Goal: Check status: Check status

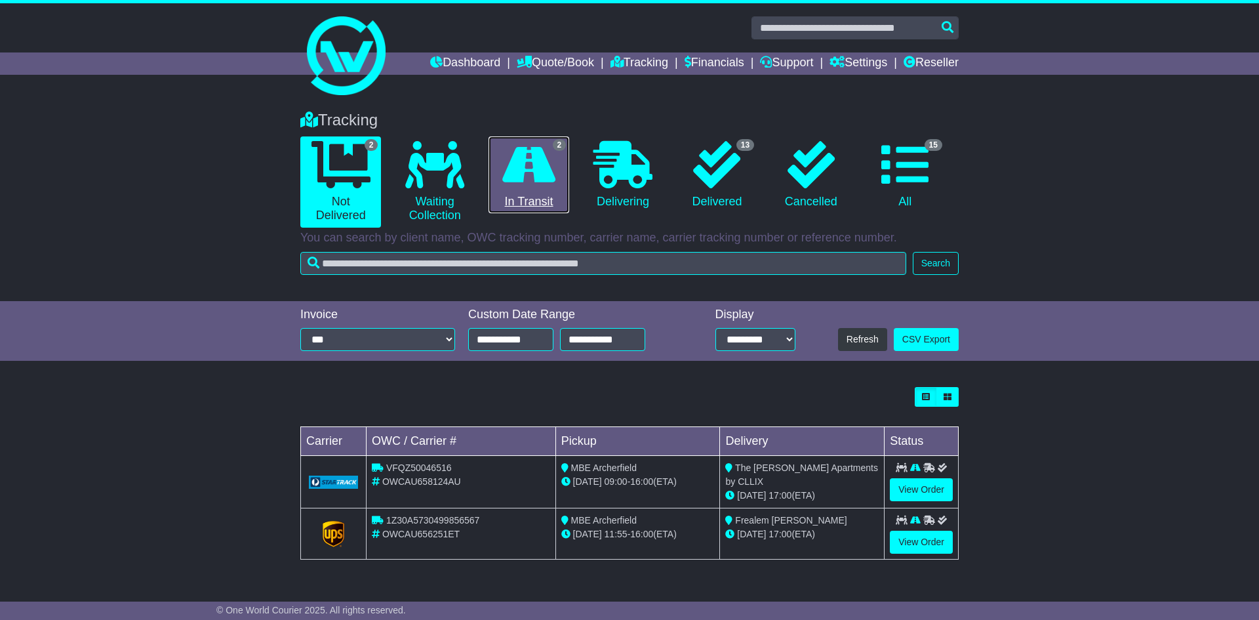
drag, startPoint x: 506, startPoint y: 162, endPoint x: 515, endPoint y: 162, distance: 8.5
click at [507, 162] on icon at bounding box center [528, 164] width 53 height 47
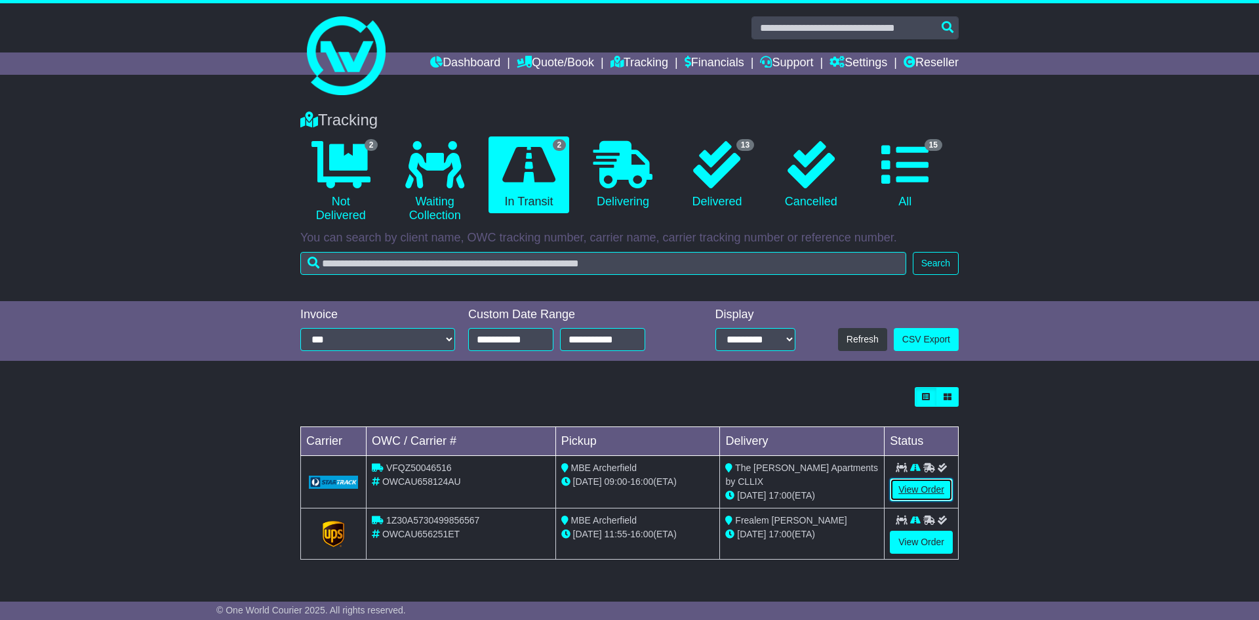
click at [912, 487] on link "View Order" at bounding box center [921, 489] width 63 height 23
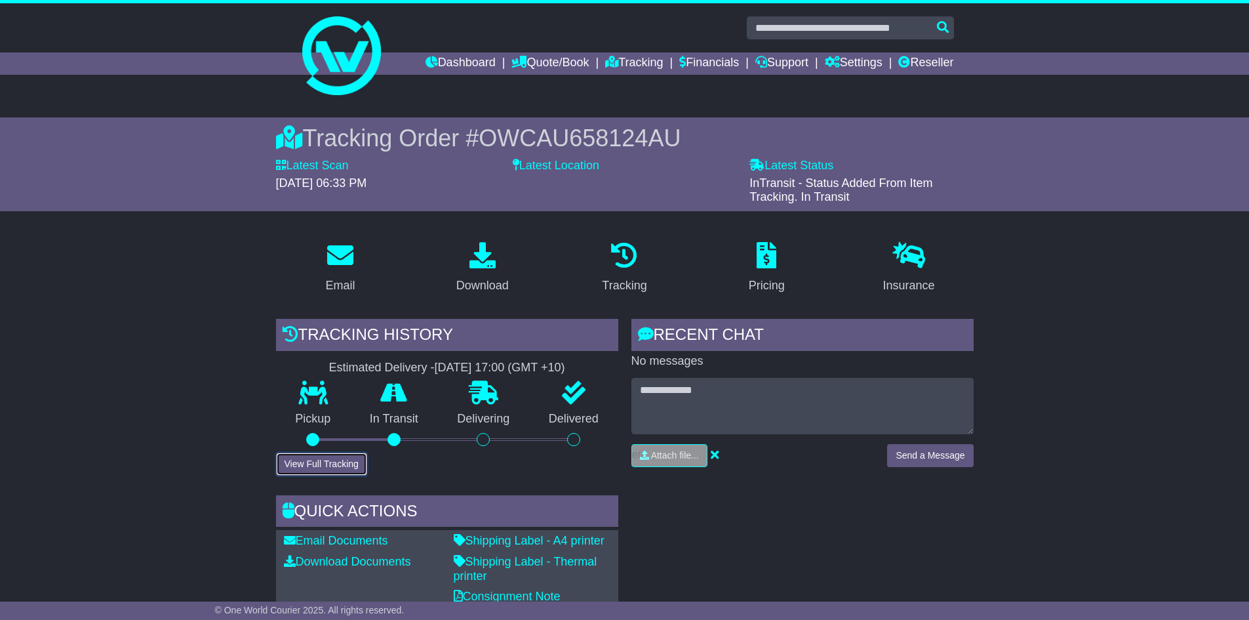
drag, startPoint x: 333, startPoint y: 463, endPoint x: 544, endPoint y: 433, distance: 213.3
click at [333, 463] on button "View Full Tracking" at bounding box center [321, 464] width 91 height 23
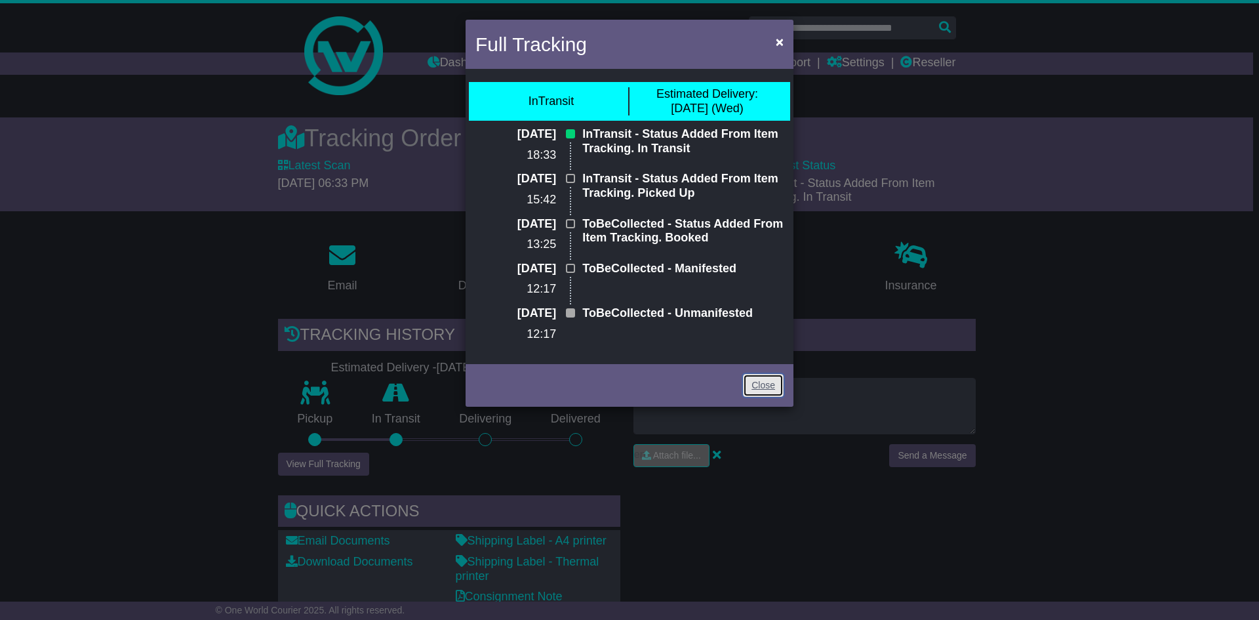
click at [754, 387] on link "Close" at bounding box center [763, 385] width 41 height 23
